Goal: Complete application form

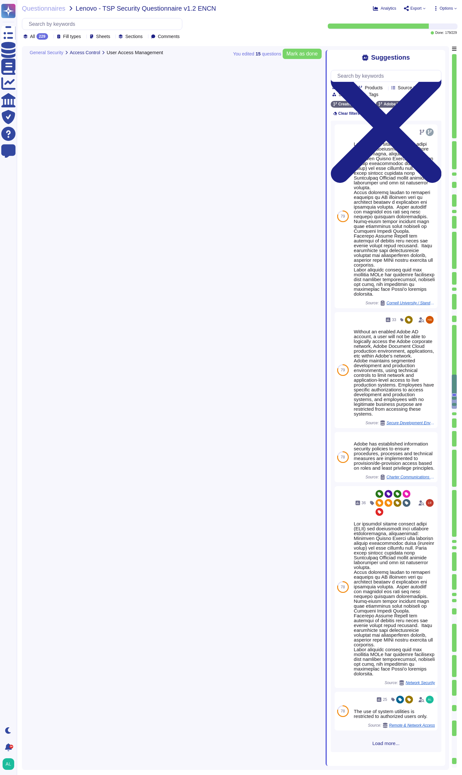
type textarea "User access reviews are performed by appropriate system owners and access permi…"
type textarea "No"
type textarea "Adobe implements automated access removal after a period of inactivity. These m…"
type textarea "Employees who fail to comply with Adobe policies are subject to a disciplinary …"
type textarea "Adobe requires employees to complete a general security awareness training on a…"
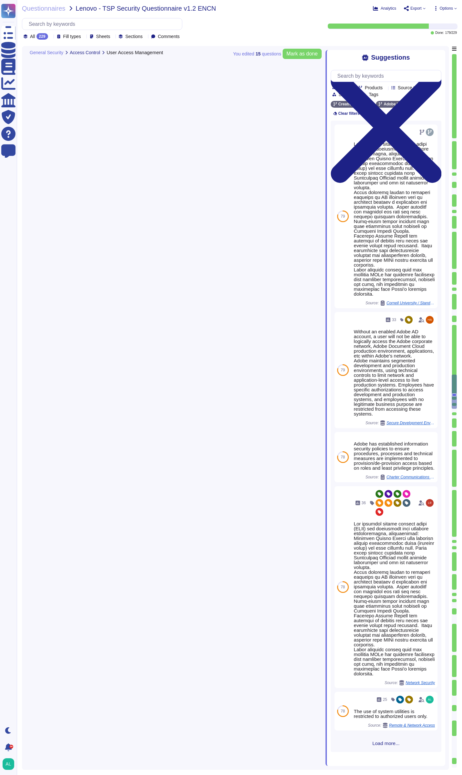
type textarea "Adobe requires employees to lock their workstation screen when leaving a workst…"
type textarea "Multi-factor authentication is required for remote access by Adobe Employees. (…"
type textarea "Network segmentation is implemented within the Adobe services production enviro…"
type textarea "Lorem ips dolorsitame Consectetu Adipisc Elitsedd eiu Tempori Utlabo Etdolor Ma…"
type textarea "Adobe has established the Mobile Device Usage Standard which clearly defines mo…"
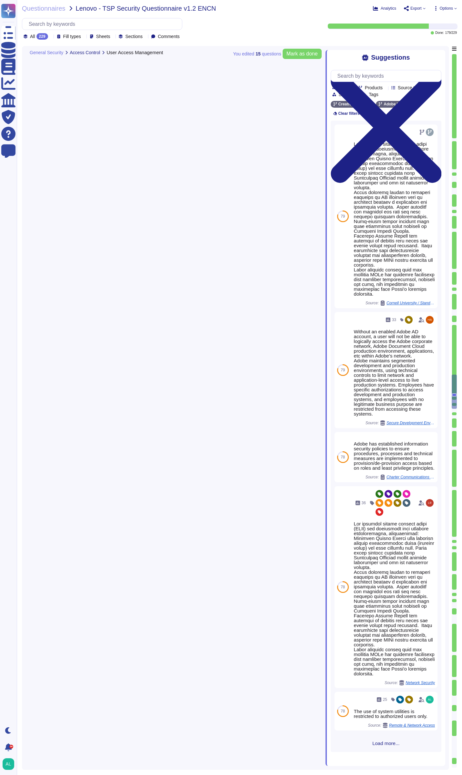
type textarea "Adobe has a centralized Device Management solution to manage mobile devices tha…"
